Goal: Information Seeking & Learning: Find specific fact

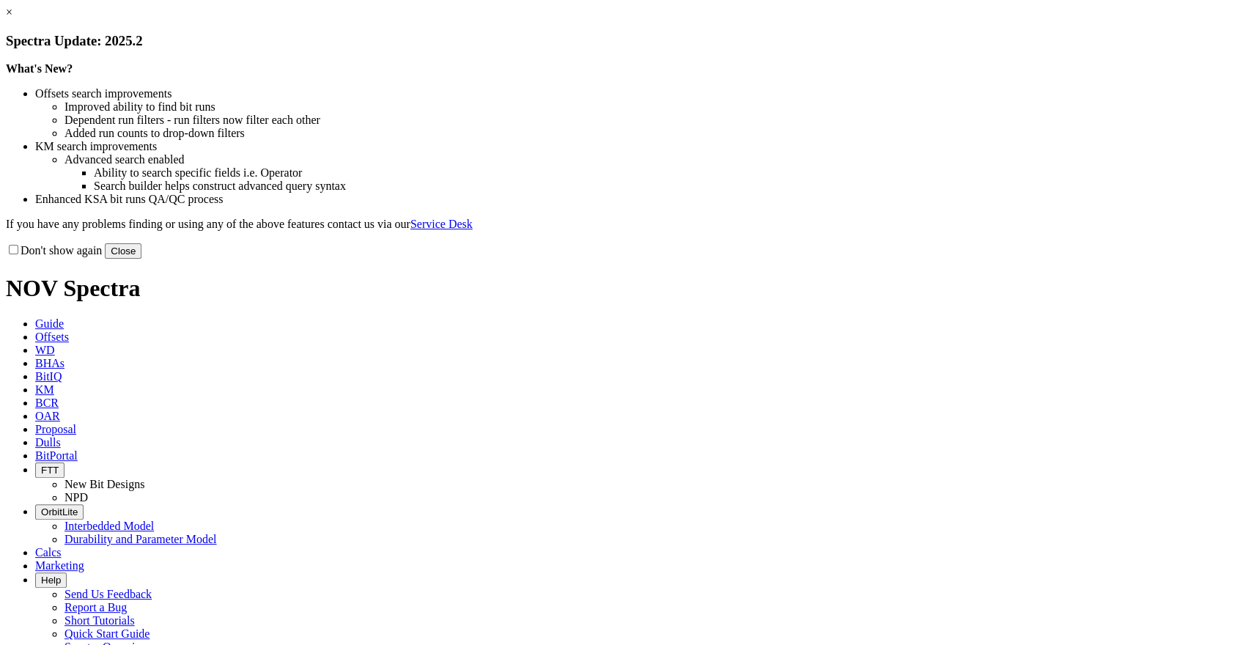
click at [12, 18] on link "×" at bounding box center [9, 12] width 7 height 12
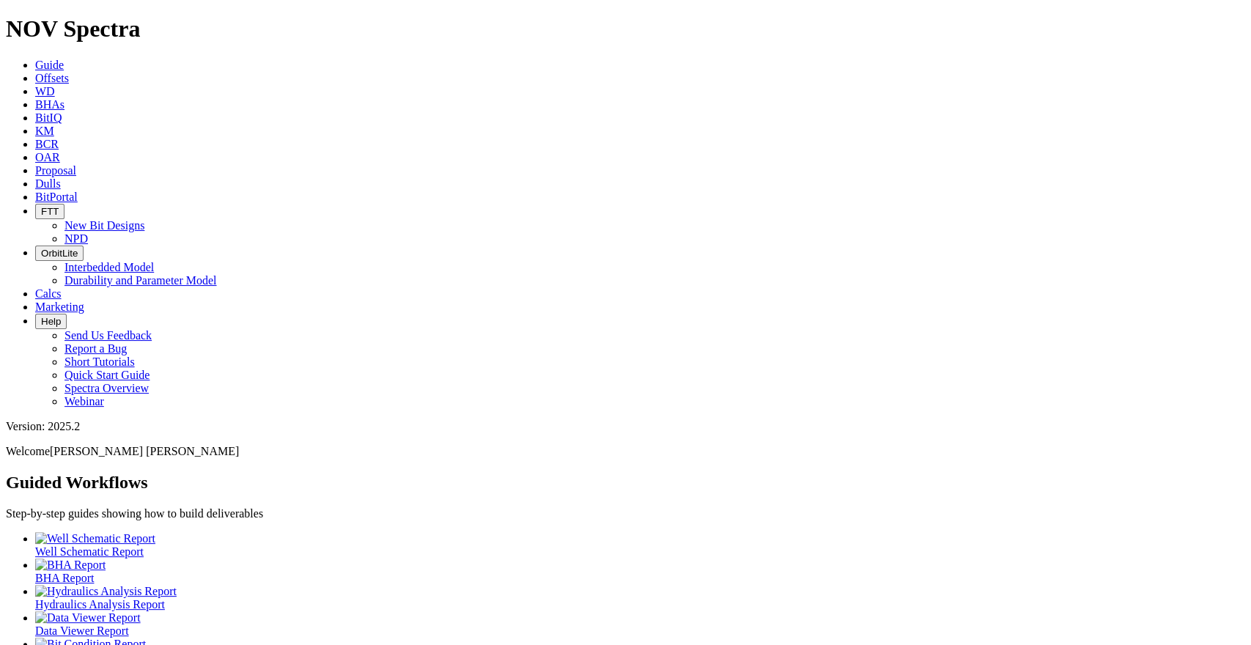
click at [69, 72] on span "Offsets" at bounding box center [52, 78] width 34 height 12
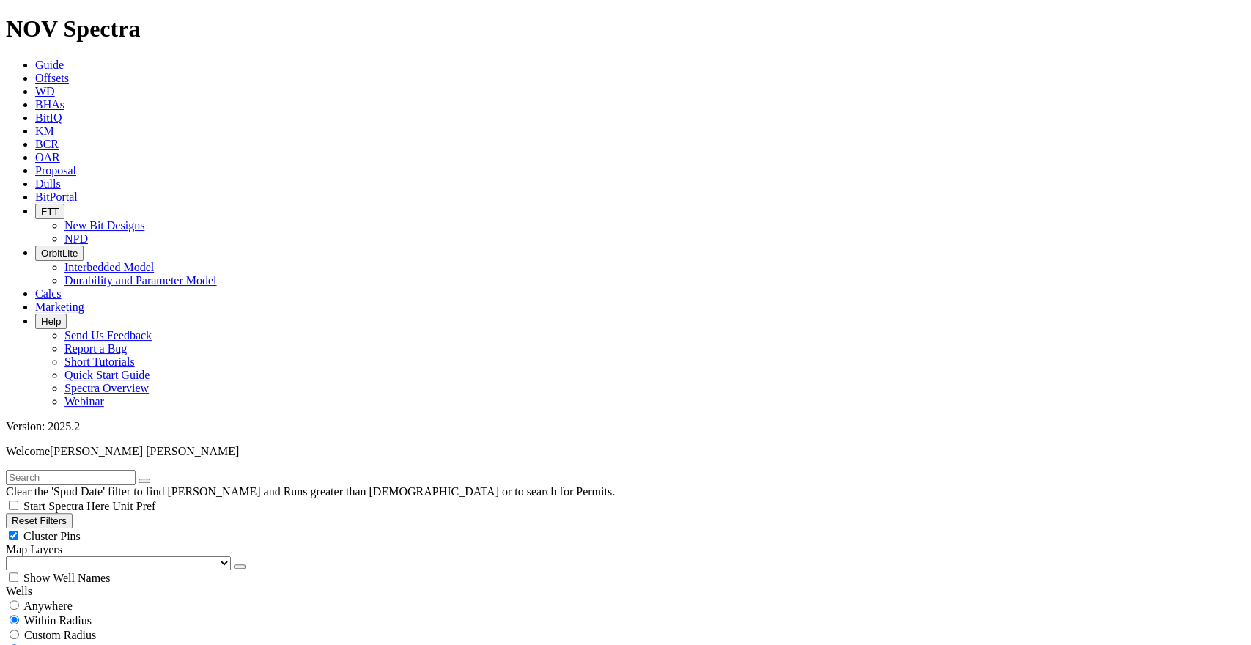
click at [125, 470] on input "text" at bounding box center [71, 477] width 130 height 15
click at [12, 515] on icon "button" at bounding box center [12, 520] width 0 height 11
click at [51, 599] on span "Anywhere" at bounding box center [47, 605] width 49 height 12
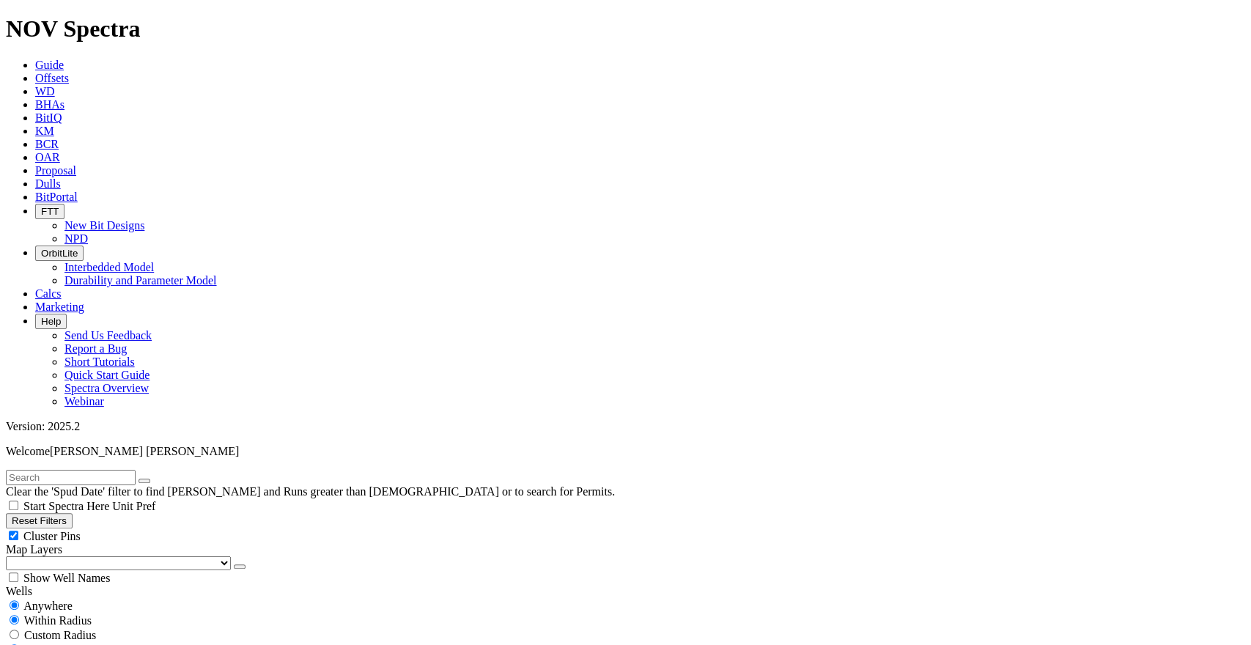
radio input "true"
radio input "false"
click at [84, 470] on input "text" at bounding box center [71, 477] width 130 height 15
paste input "1523 P RUNCU"
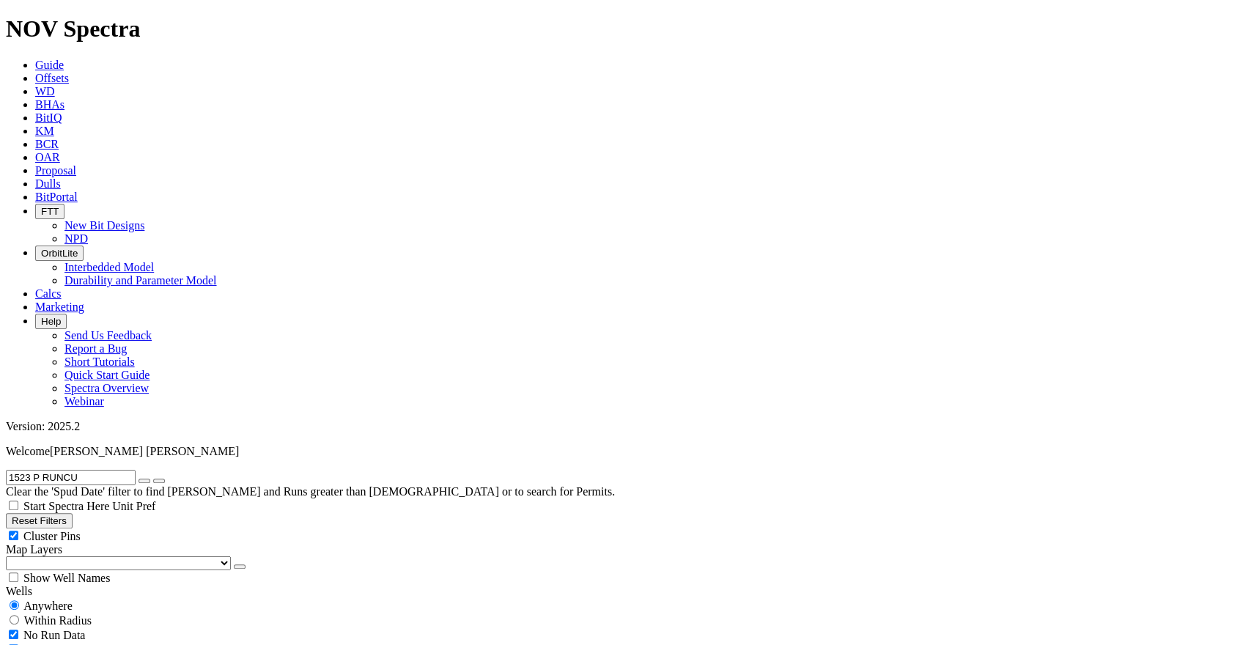
type input "1523 P RUNCU"
click at [144, 481] on icon "button" at bounding box center [144, 481] width 0 height 0
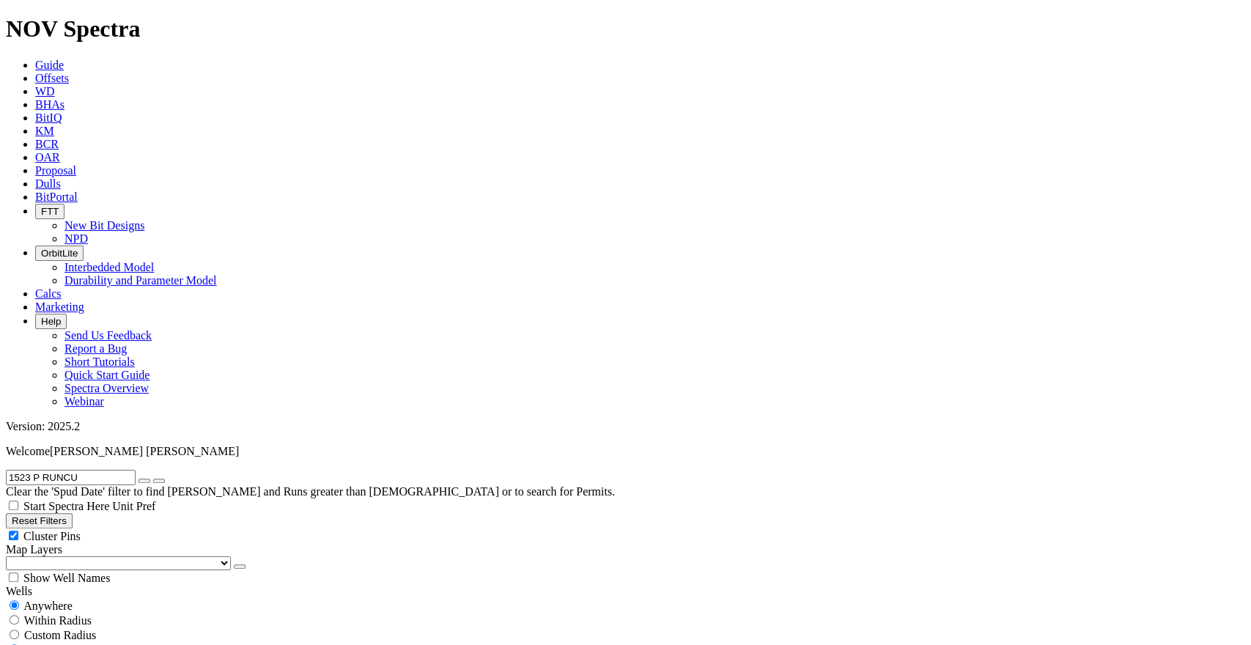
radio input "false"
radio input "true"
click at [136, 470] on input "text" at bounding box center [71, 477] width 130 height 15
paste input "277 P TINTEA"
type input "277 P TINTEA"
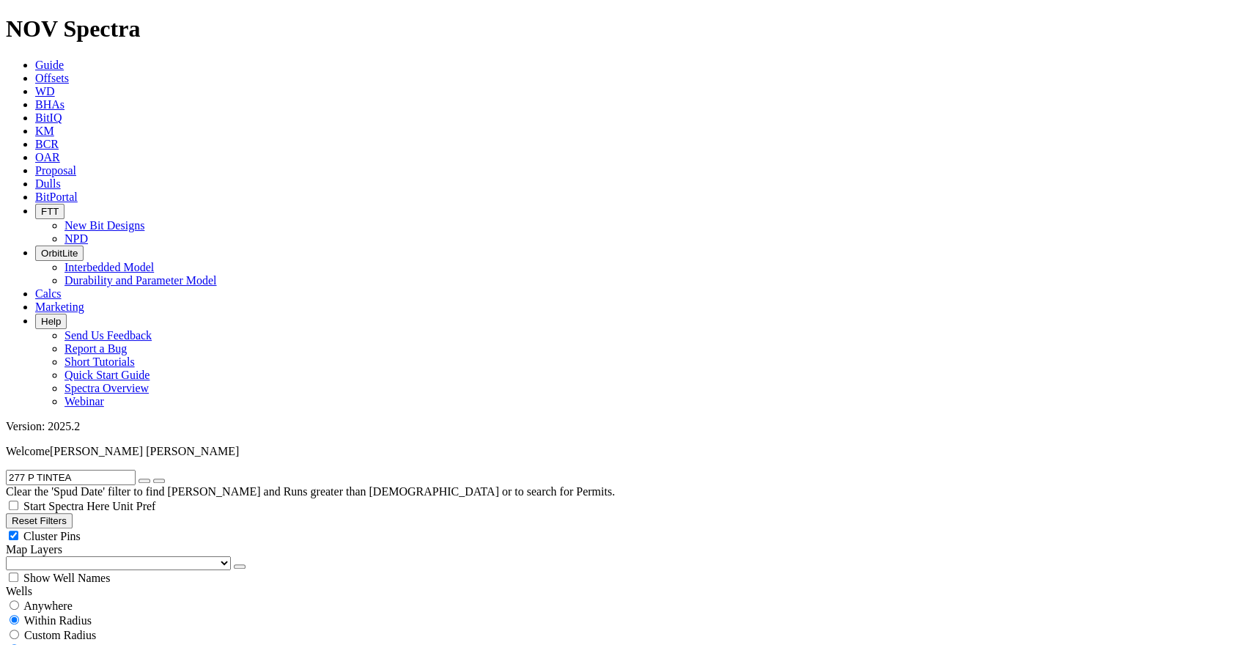
click at [165, 478] on button "submit" at bounding box center [159, 480] width 12 height 4
click at [40, 599] on span "Anywhere" at bounding box center [47, 605] width 49 height 12
radio input "true"
radio input "false"
click at [159, 481] on icon "submit" at bounding box center [159, 481] width 0 height 0
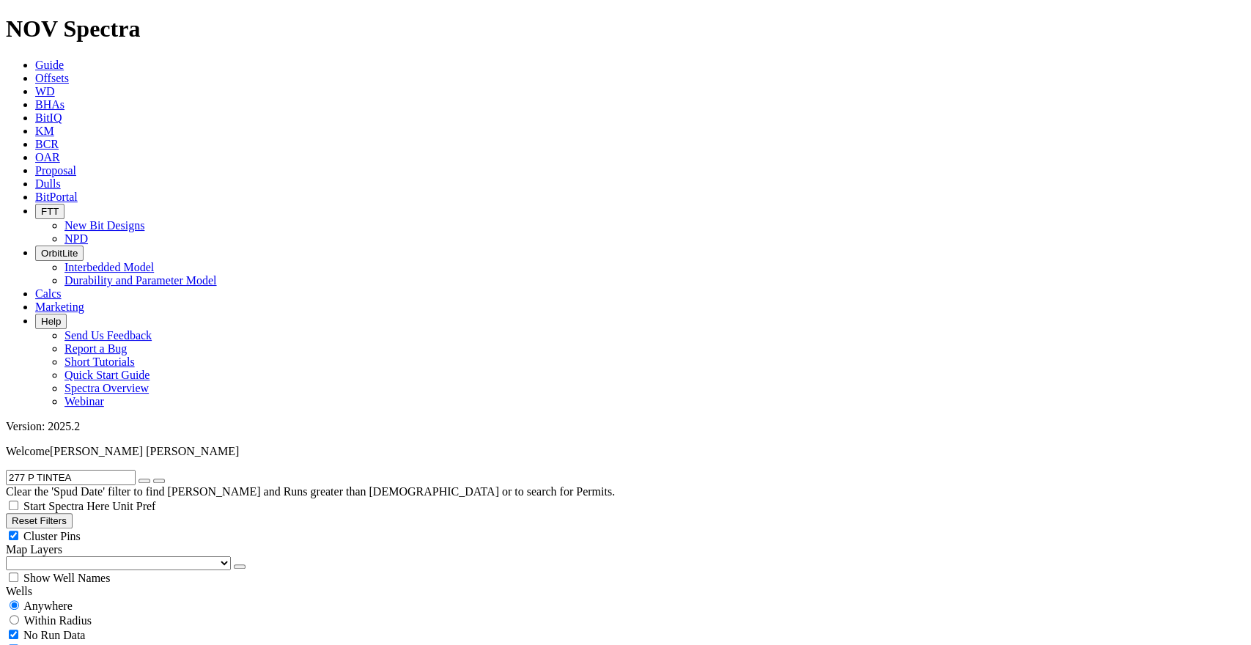
click at [62, 513] on button "Reset Filters" at bounding box center [39, 520] width 67 height 15
radio input "false"
radio input "true"
type input "[DATE]"
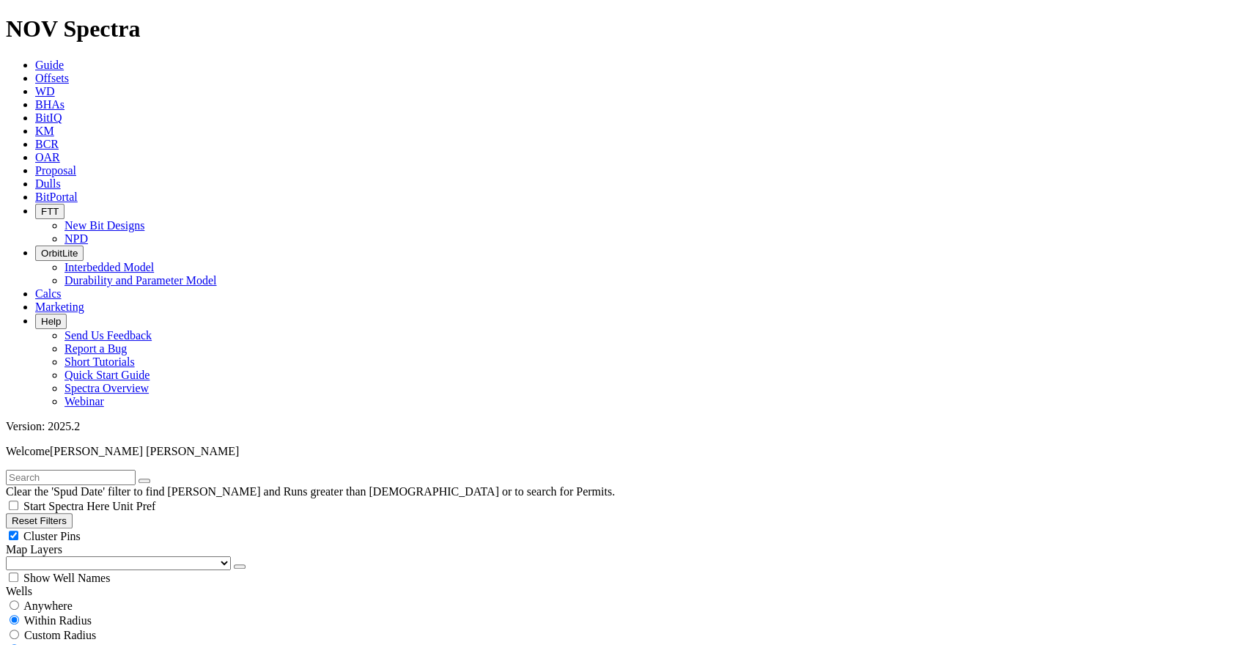
click at [73, 513] on button "Reset Filters" at bounding box center [39, 520] width 67 height 15
click at [58, 599] on span "Anywhere" at bounding box center [47, 605] width 49 height 12
radio input "true"
radio input "false"
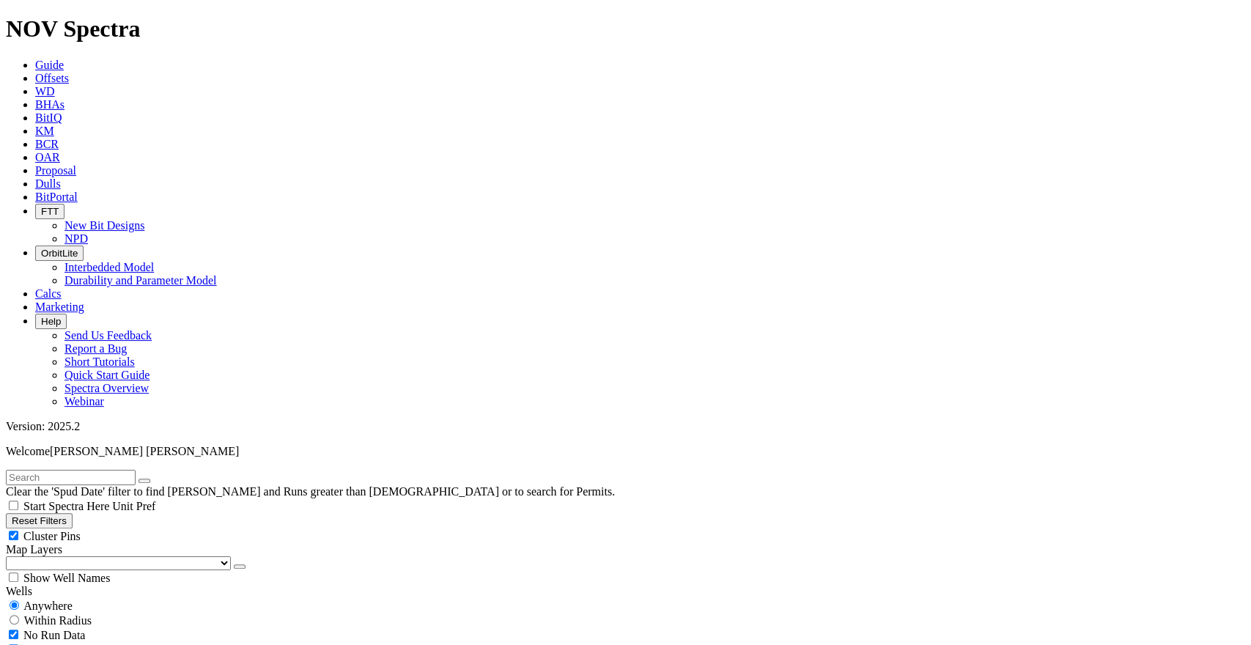
click at [96, 470] on input "text" at bounding box center [71, 477] width 130 height 15
paste input "277 P TINTEA"
type input "277 P TINTEA"
click at [159, 481] on icon "submit" at bounding box center [159, 481] width 0 height 0
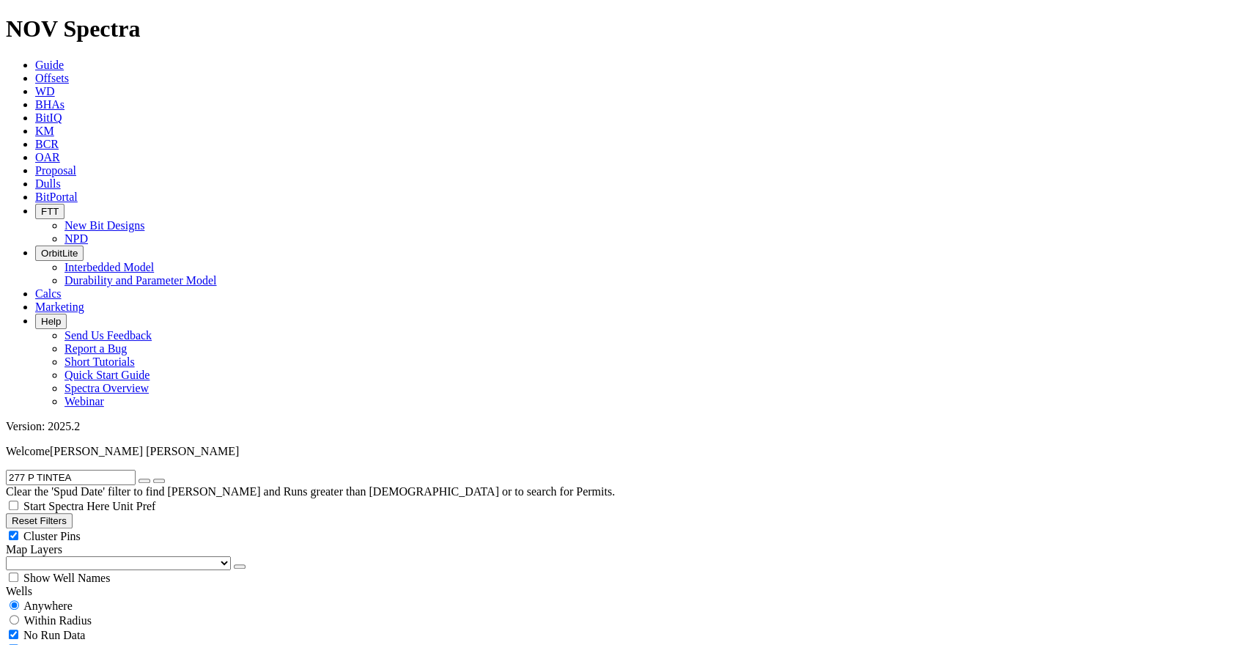
click at [159, 481] on icon "submit" at bounding box center [159, 481] width 0 height 0
click at [73, 599] on span "Anywhere" at bounding box center [47, 605] width 49 height 12
click at [165, 478] on button "submit" at bounding box center [159, 480] width 12 height 4
radio input "false"
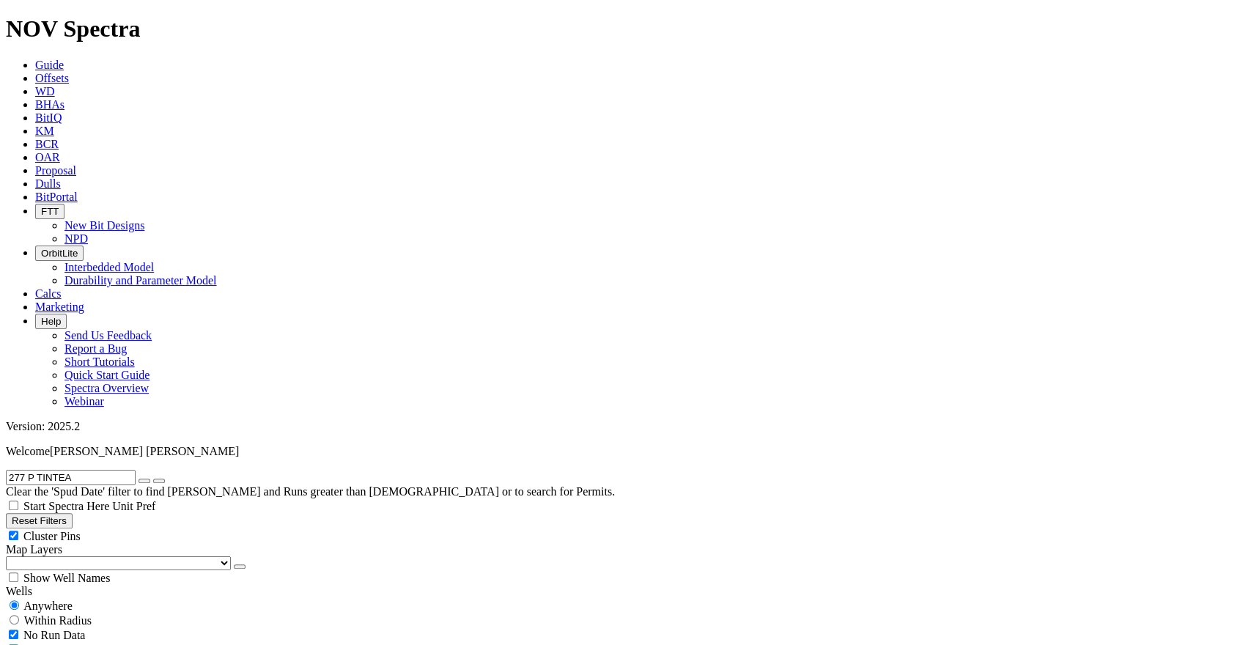
radio input "true"
click at [165, 478] on button "submit" at bounding box center [159, 480] width 12 height 4
click at [70, 599] on span "Anywhere" at bounding box center [47, 605] width 49 height 12
radio input "true"
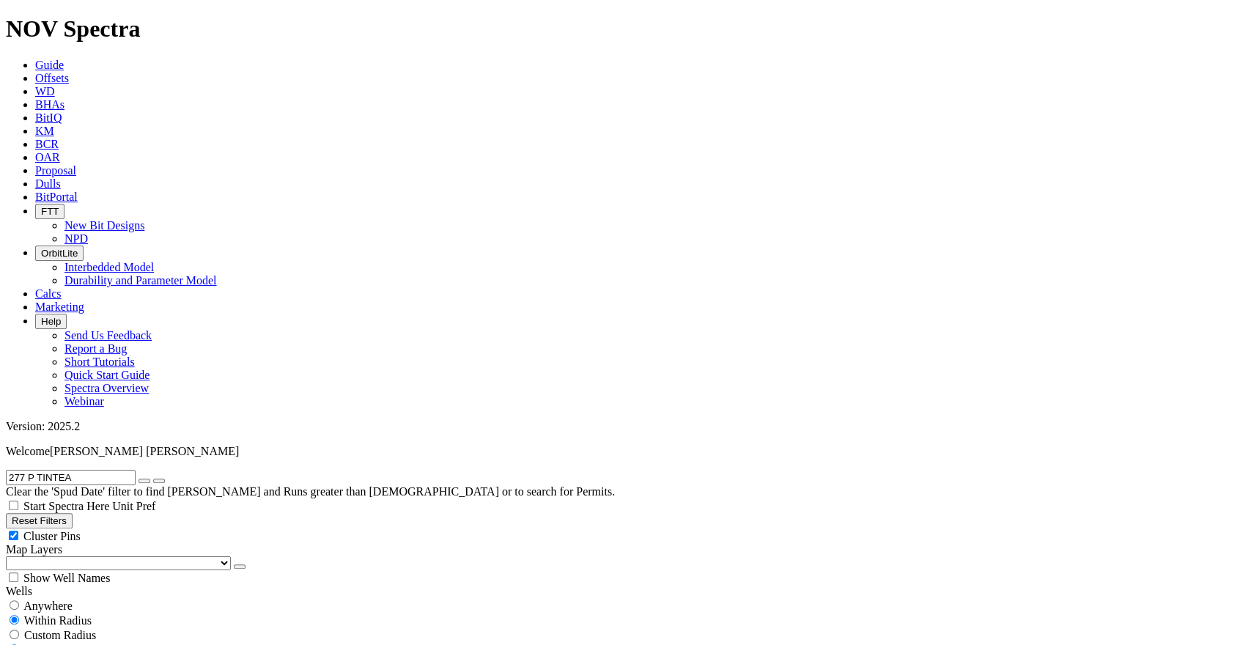
radio input "false"
click at [159, 481] on icon "submit" at bounding box center [159, 481] width 0 height 0
click at [66, 513] on button "Reset Filters" at bounding box center [39, 520] width 67 height 15
radio input "false"
radio input "true"
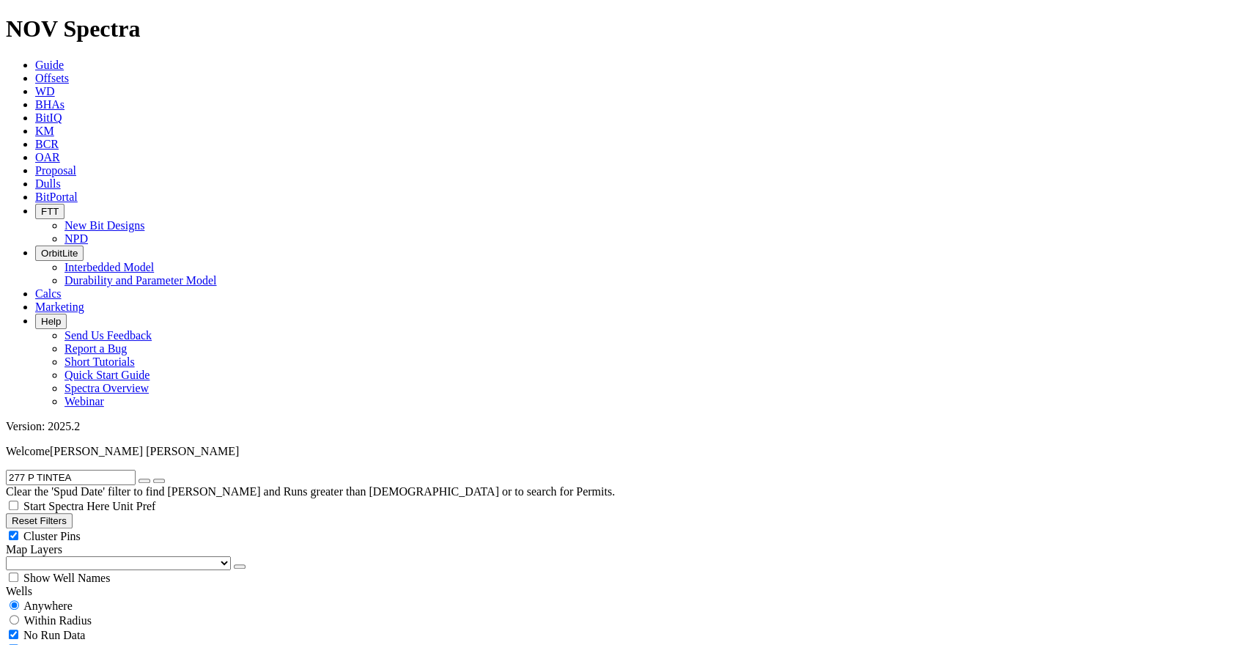
type input "[DATE]"
click at [60, 599] on span "Anywhere" at bounding box center [47, 605] width 49 height 12
radio input "true"
radio input "false"
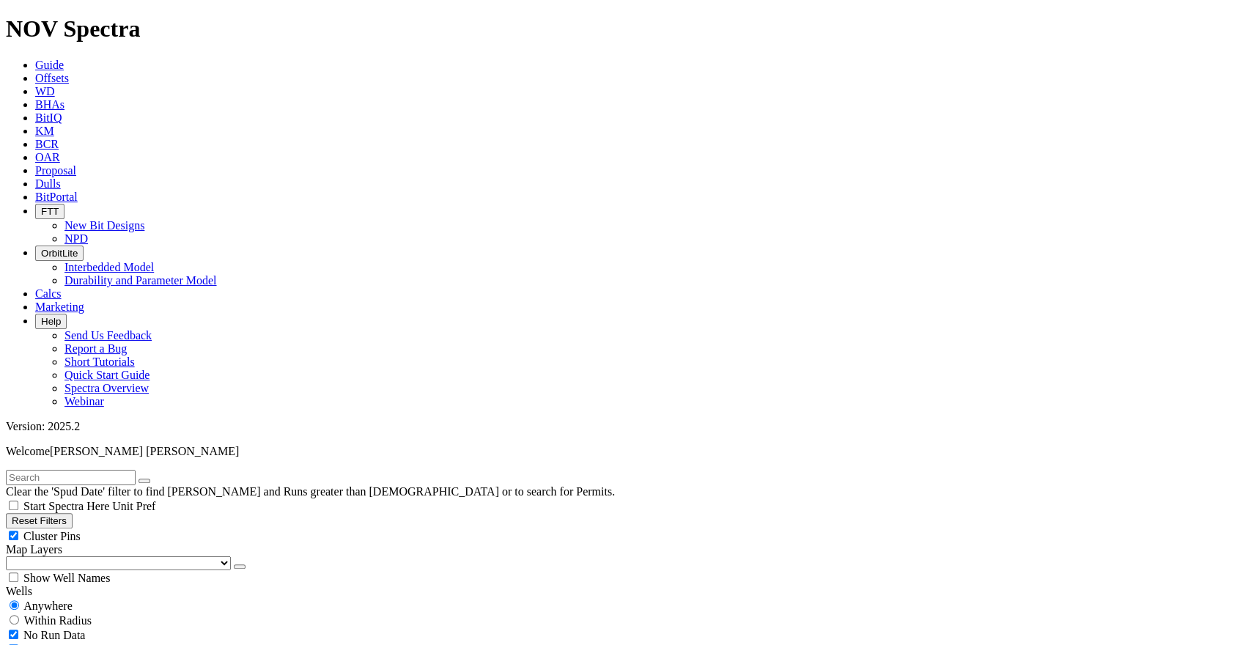
scroll to position [190, 0]
drag, startPoint x: 30, startPoint y: 61, endPoint x: 38, endPoint y: 62, distance: 8.1
click at [30, 470] on input "text" at bounding box center [71, 477] width 130 height 15
paste input "277 P TINTEA"
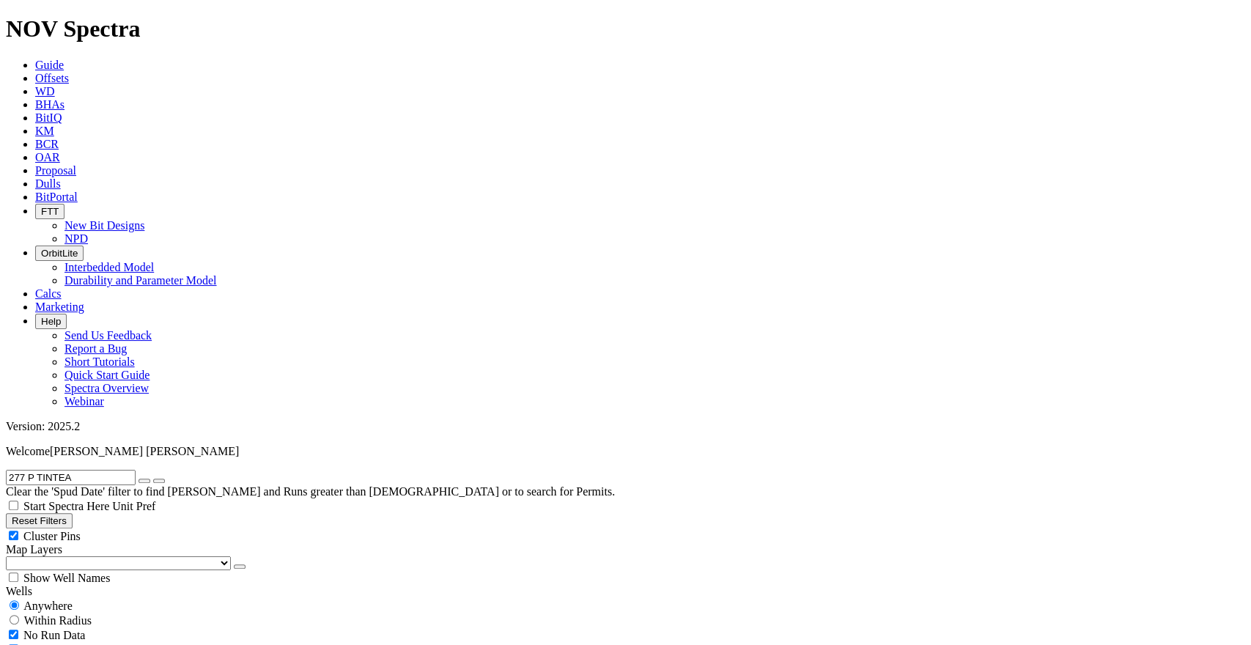
type input "277 P TINTEA"
click at [73, 513] on button "Reset Filters" at bounding box center [39, 520] width 67 height 15
radio input "false"
radio input "true"
type input "[DATE]"
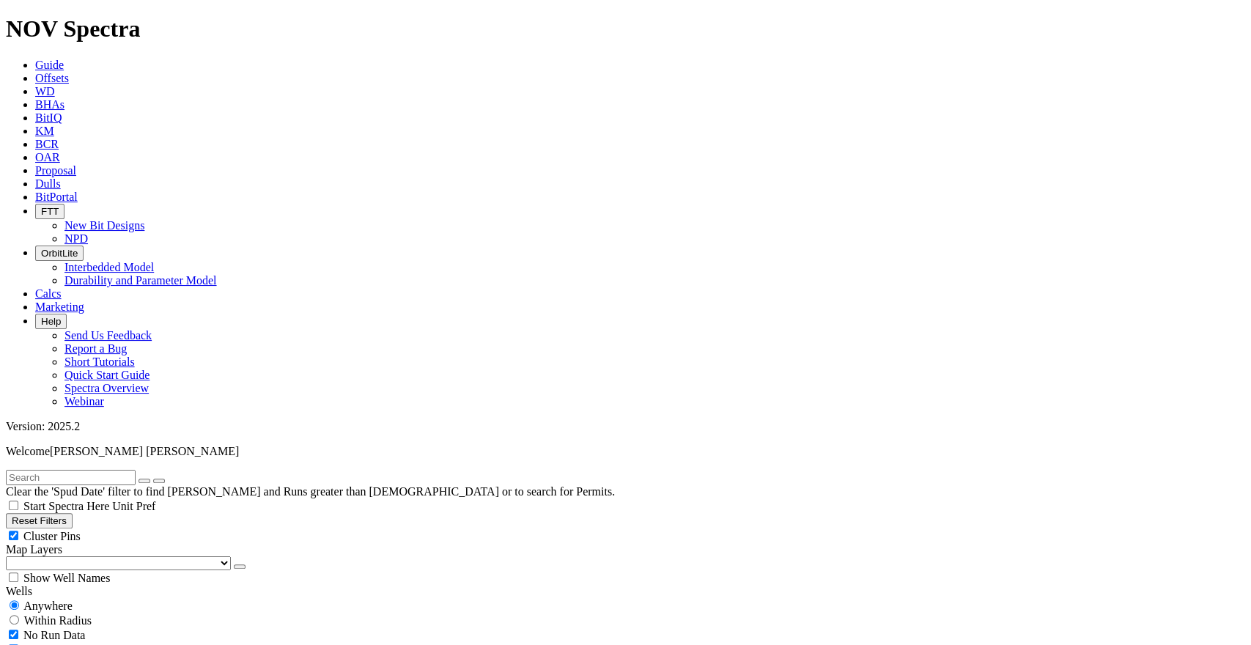
type input "[DATE]"
